Goal: Register for event/course

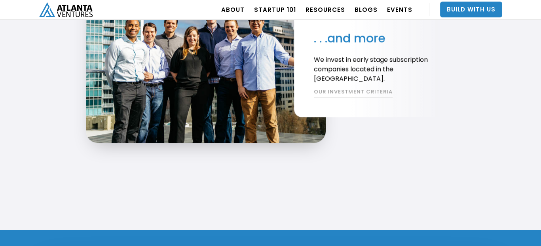
scroll to position [1584, 0]
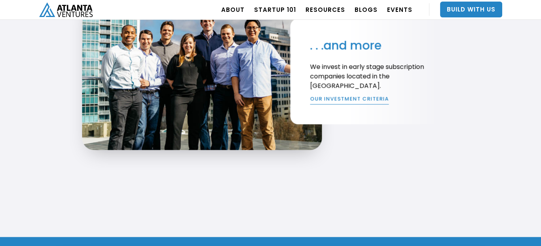
click at [360, 99] on link "OUR INVESTMENT CRITERIA" at bounding box center [349, 100] width 79 height 10
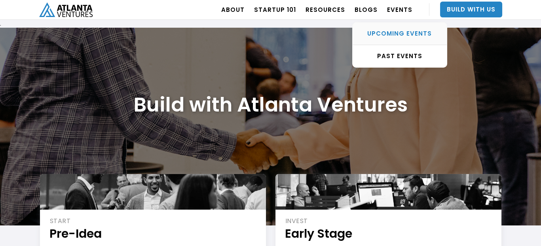
click at [410, 33] on div "UPCOMING EVENTS" at bounding box center [400, 34] width 94 height 8
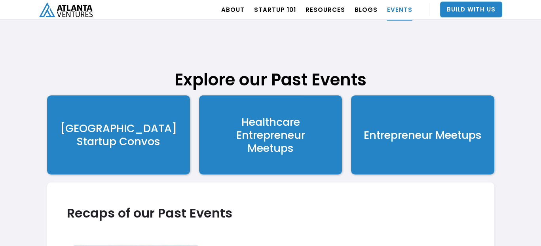
scroll to position [1447, 0]
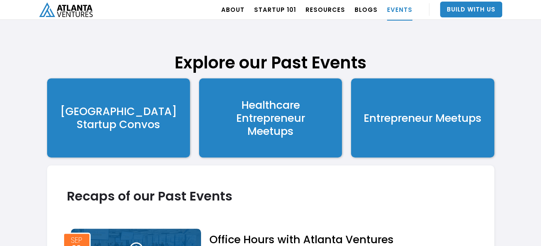
click at [129, 118] on div "Atlanta Startup Convos" at bounding box center [118, 118] width 117 height 26
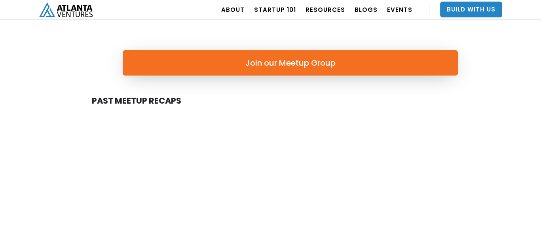
scroll to position [356, 0]
